Goal: Task Accomplishment & Management: Manage account settings

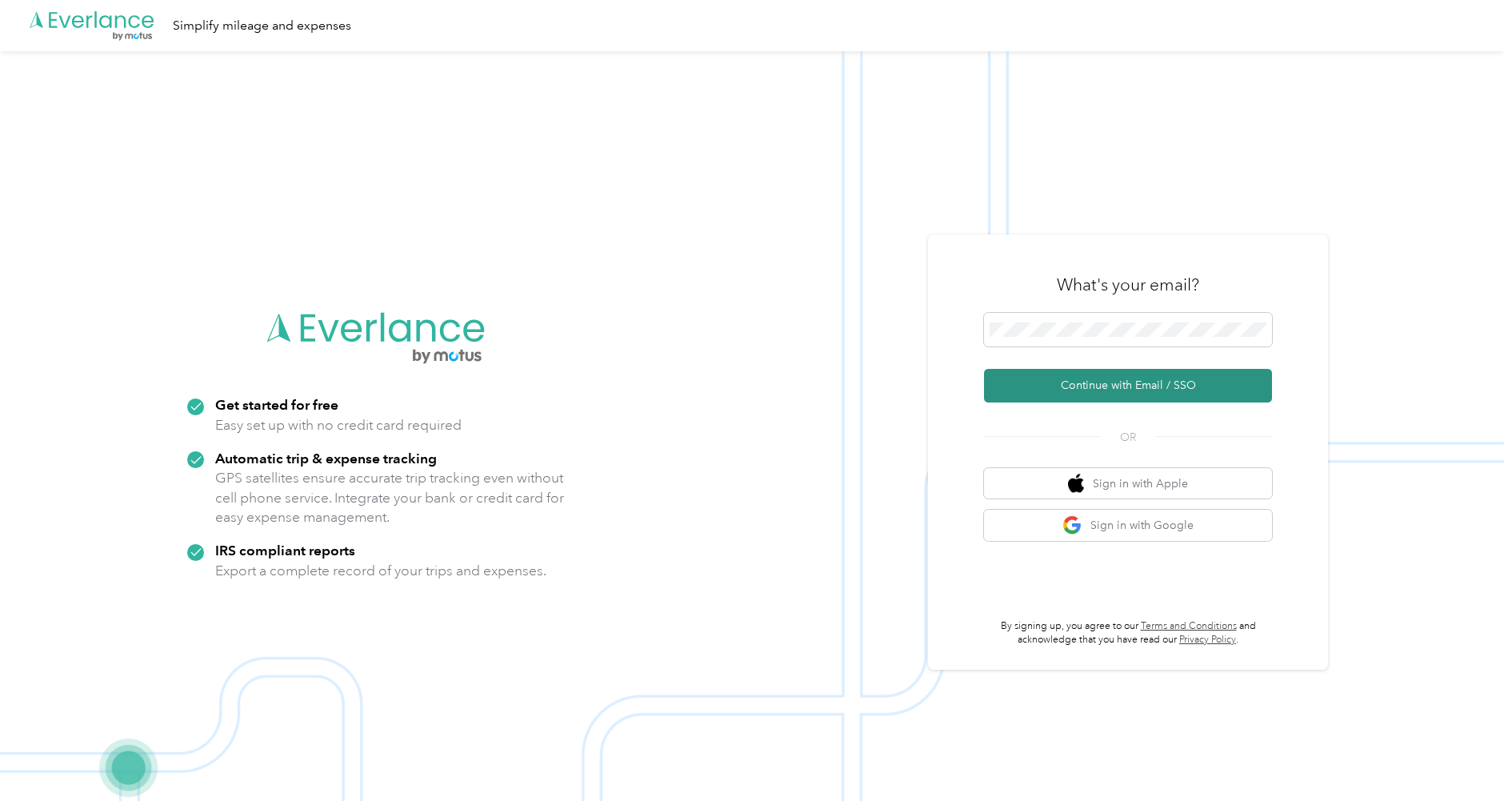
click at [1145, 383] on button "Continue with Email / SSO" at bounding box center [1127, 386] width 288 height 34
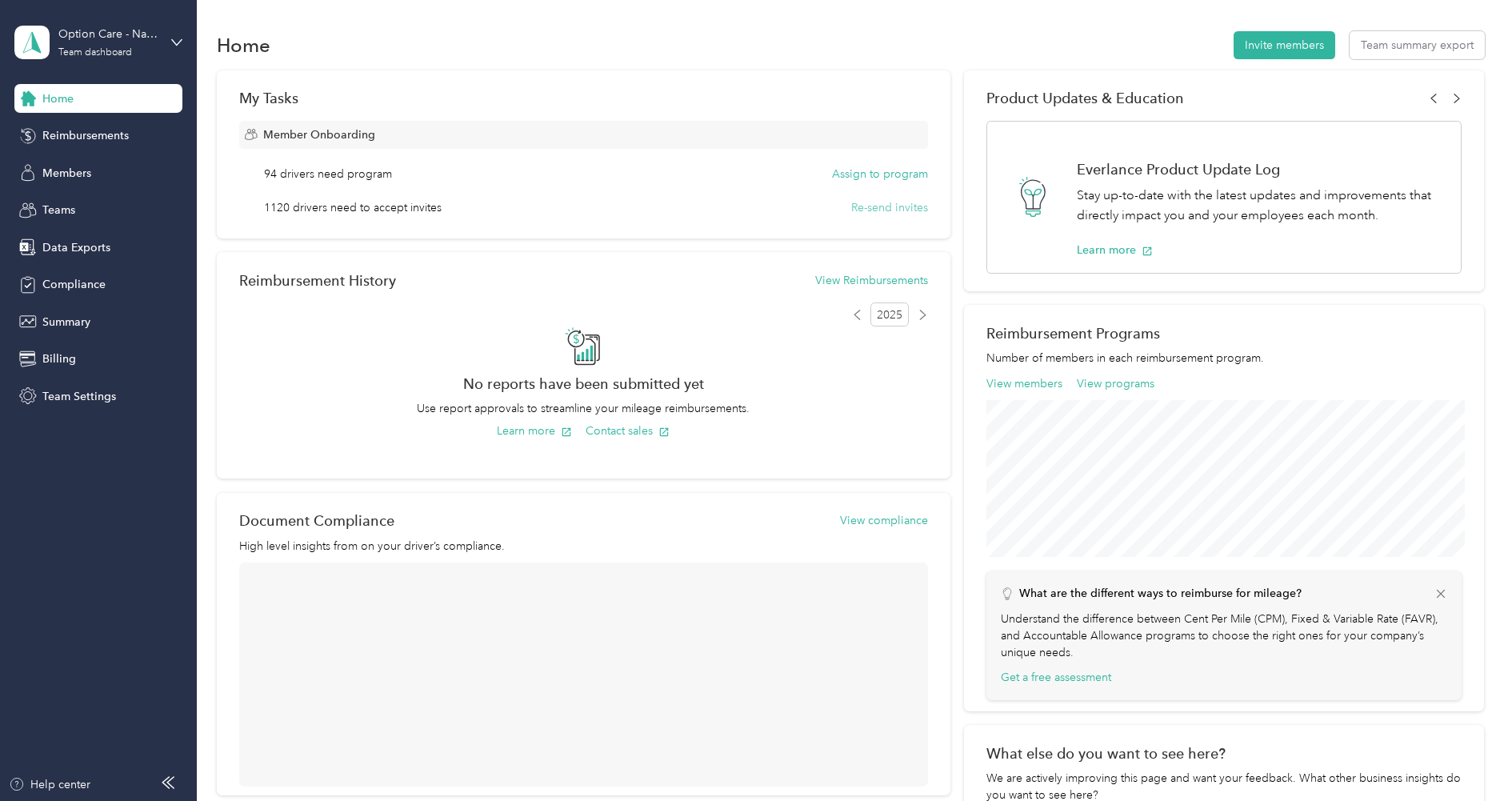
click at [877, 209] on button "Re-send invites" at bounding box center [889, 207] width 77 height 17
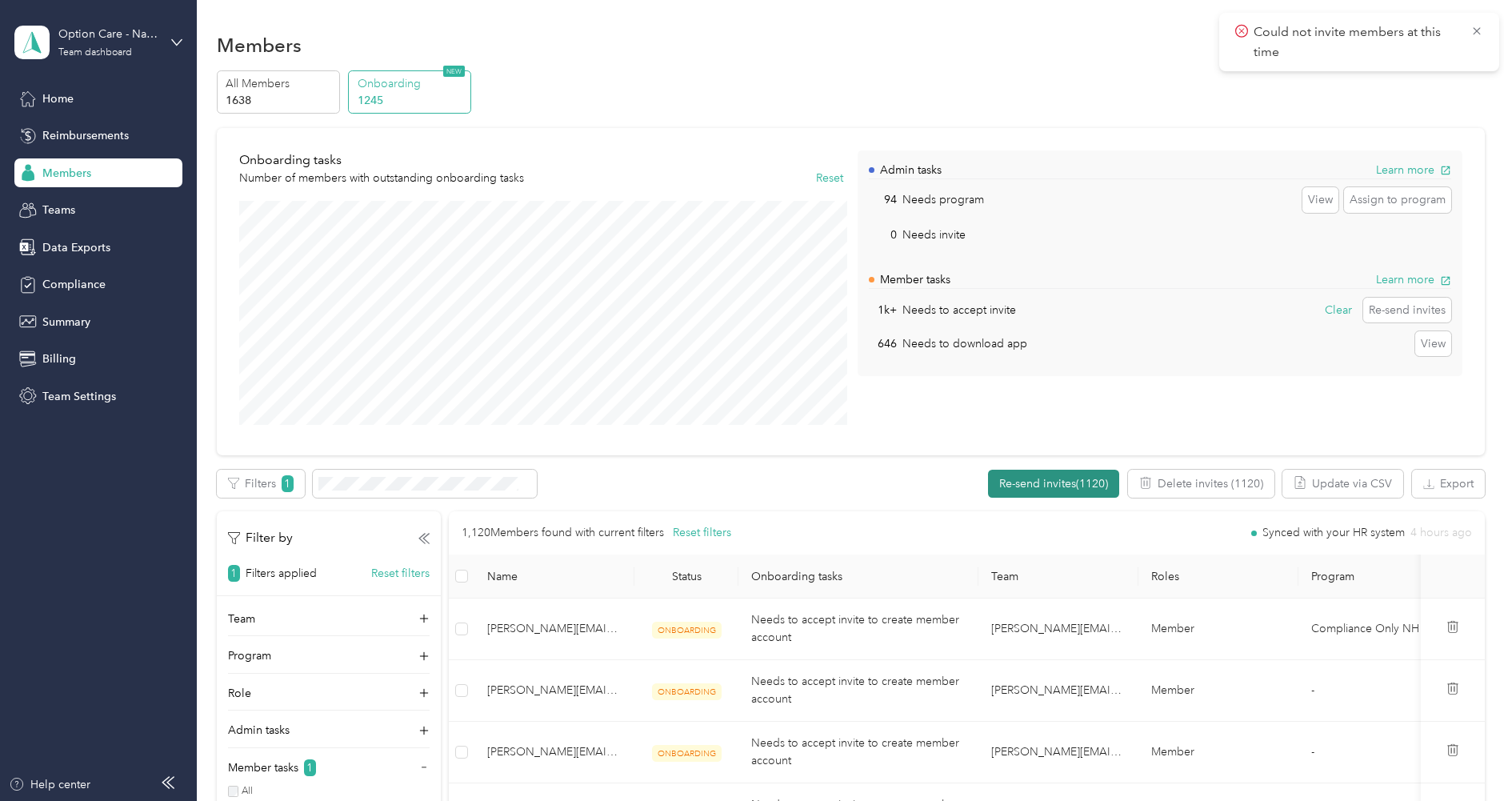
click at [1065, 489] on button "Re-send invites (1120)" at bounding box center [1053, 483] width 131 height 28
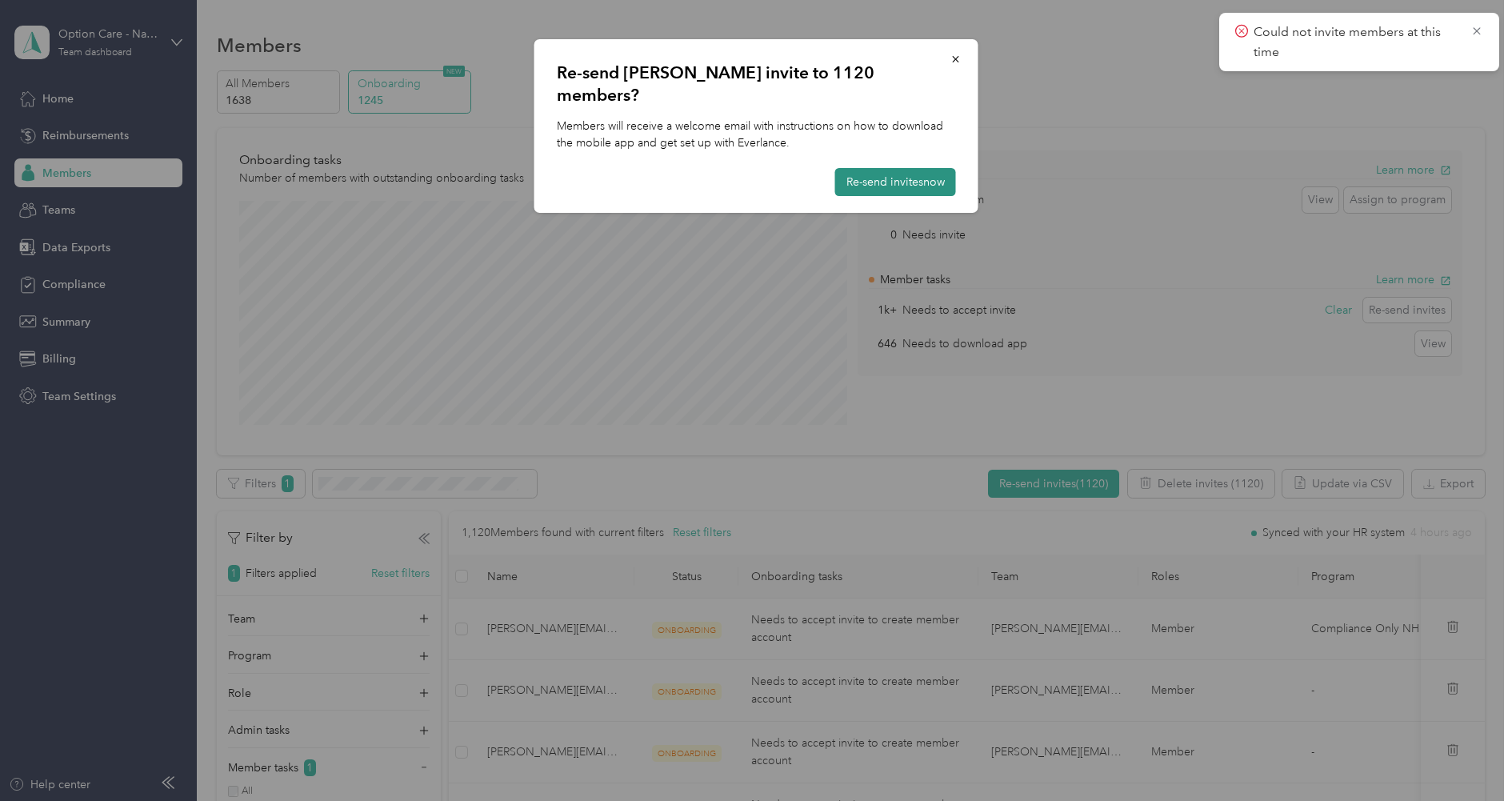
click at [925, 168] on button "Re-send invites now" at bounding box center [895, 182] width 121 height 28
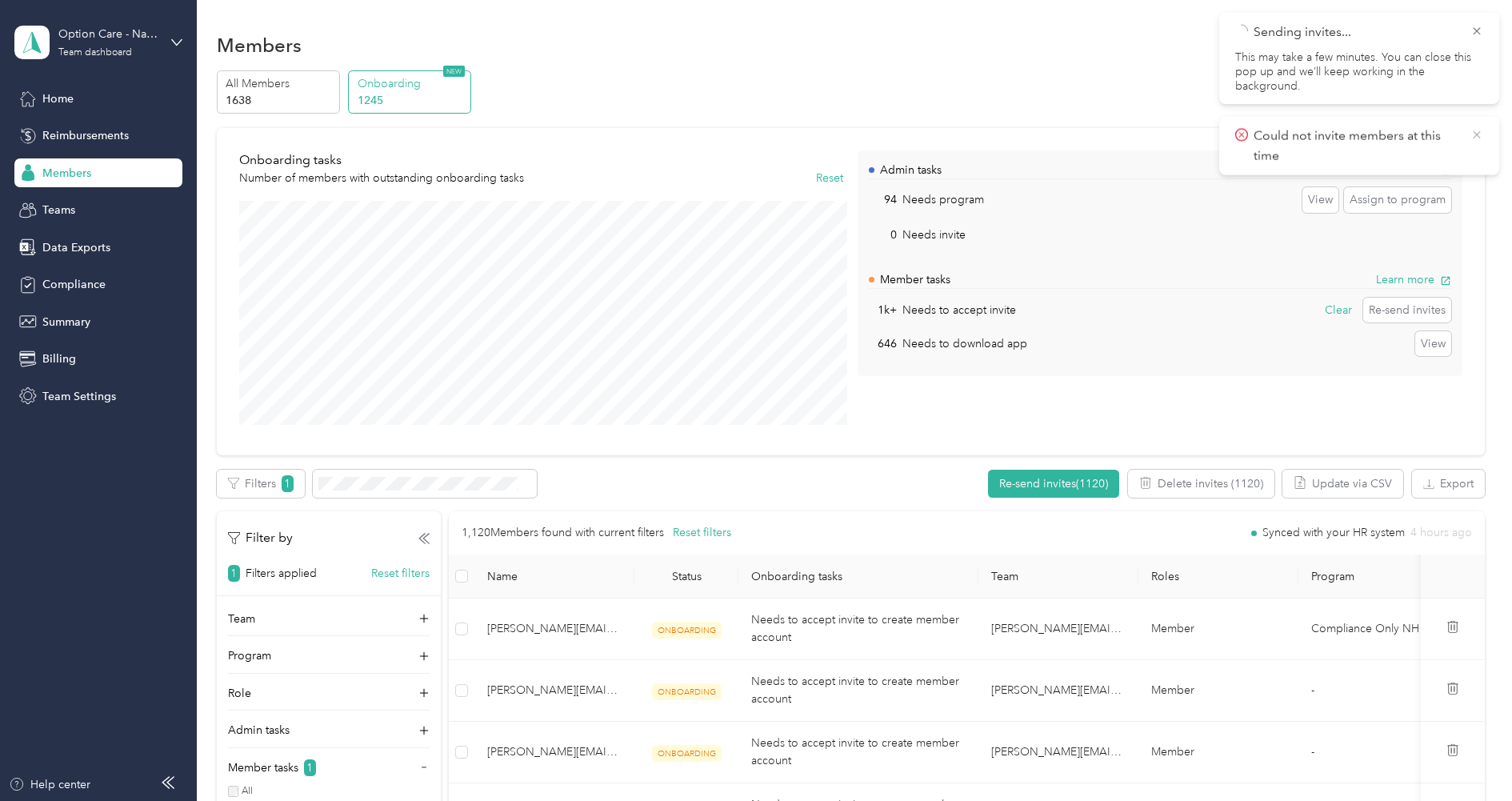
click at [1473, 131] on icon at bounding box center [1476, 134] width 13 height 14
click at [101, 36] on div "Option Care - Naven Health" at bounding box center [108, 34] width 100 height 17
click at [66, 196] on div "Log out" at bounding box center [59, 195] width 62 height 17
